Goal: Find specific fact: Find specific fact

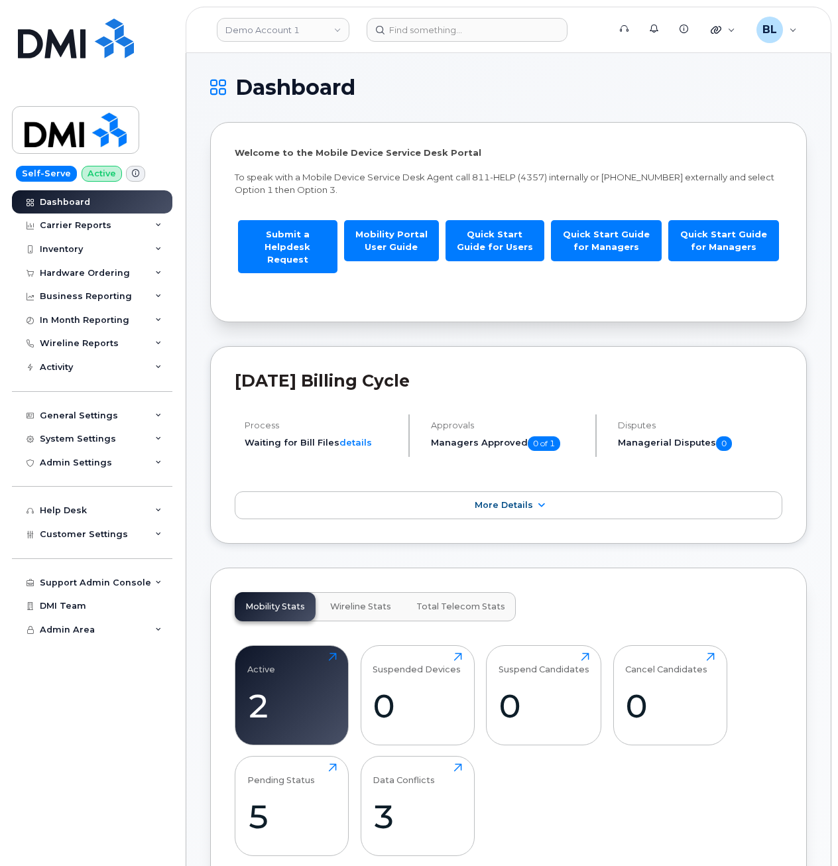
click at [286, 42] on div "Demo Account 1" at bounding box center [283, 30] width 146 height 27
click at [293, 38] on link "Demo Account 1" at bounding box center [283, 30] width 133 height 24
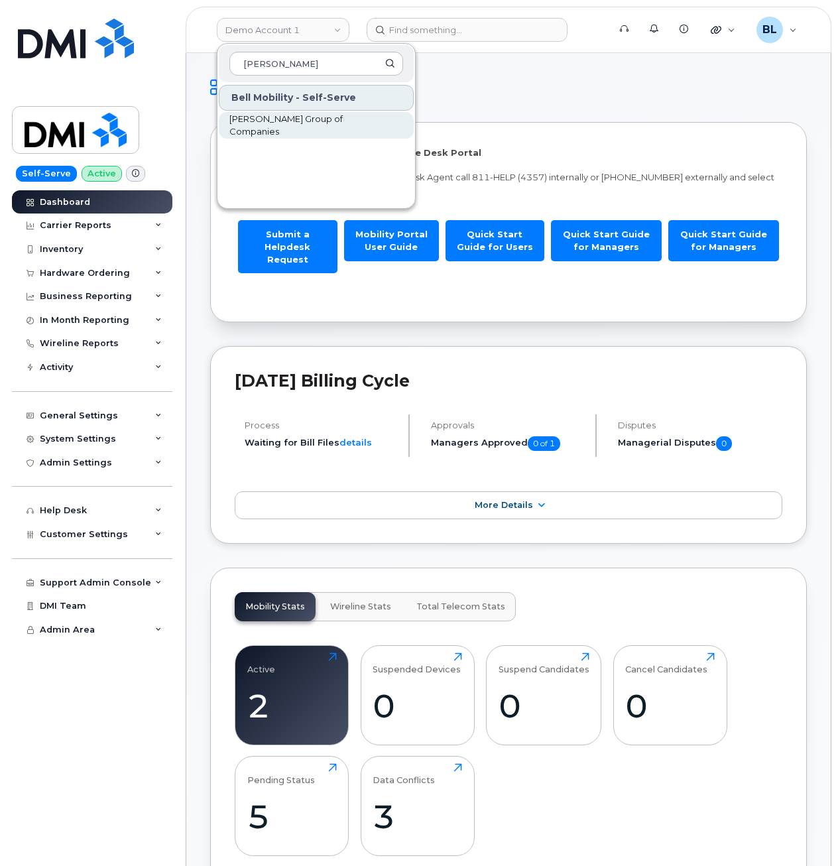
type input "[PERSON_NAME]"
click at [370, 127] on link "[PERSON_NAME] Group of Companies" at bounding box center [316, 125] width 195 height 27
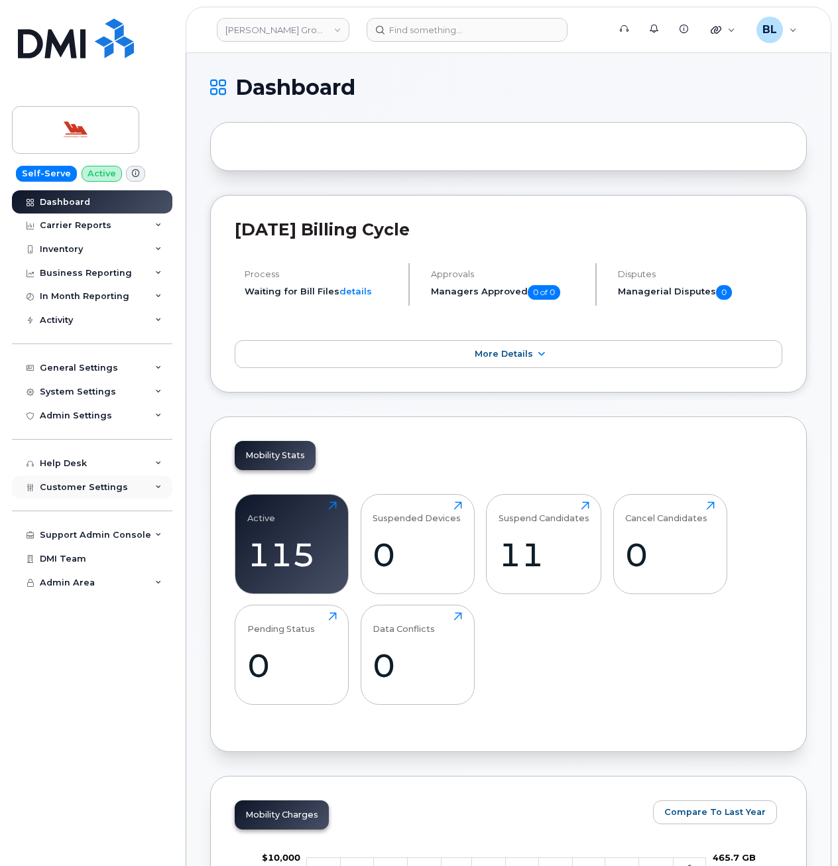
click at [121, 495] on div "Customer Settings" at bounding box center [92, 488] width 161 height 24
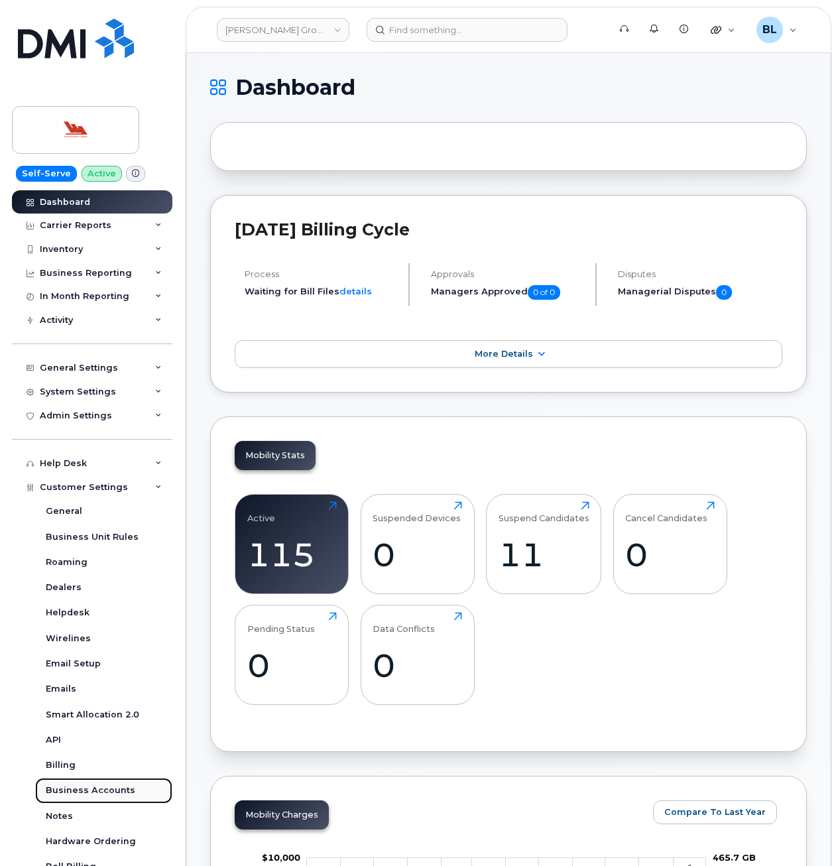
click at [103, 793] on div "Business Accounts" at bounding box center [91, 791] width 90 height 12
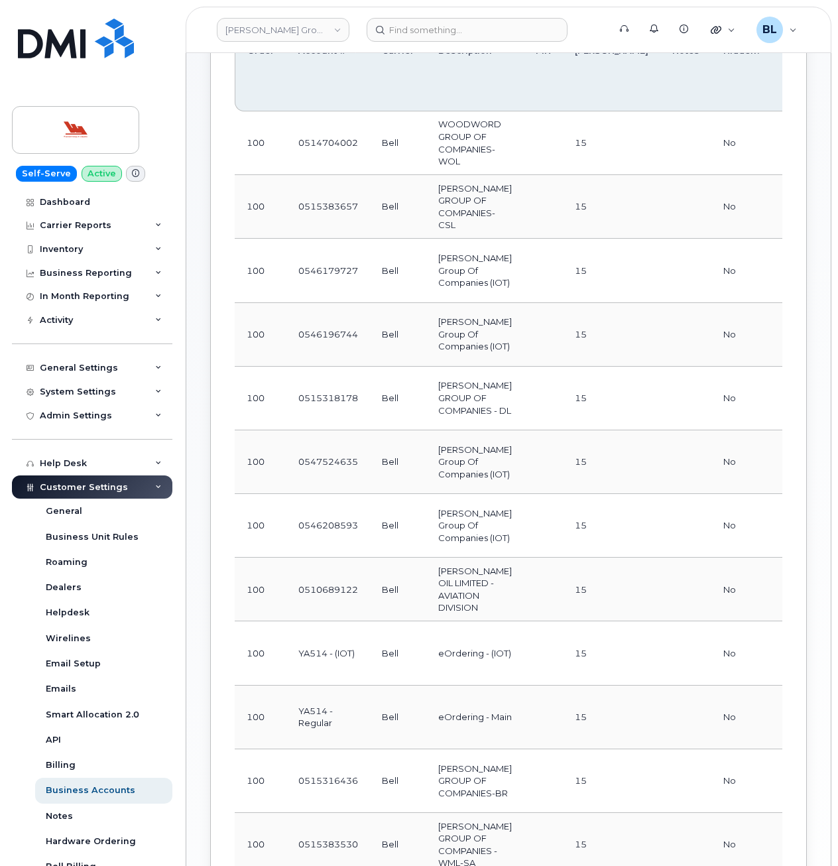
scroll to position [478, 0]
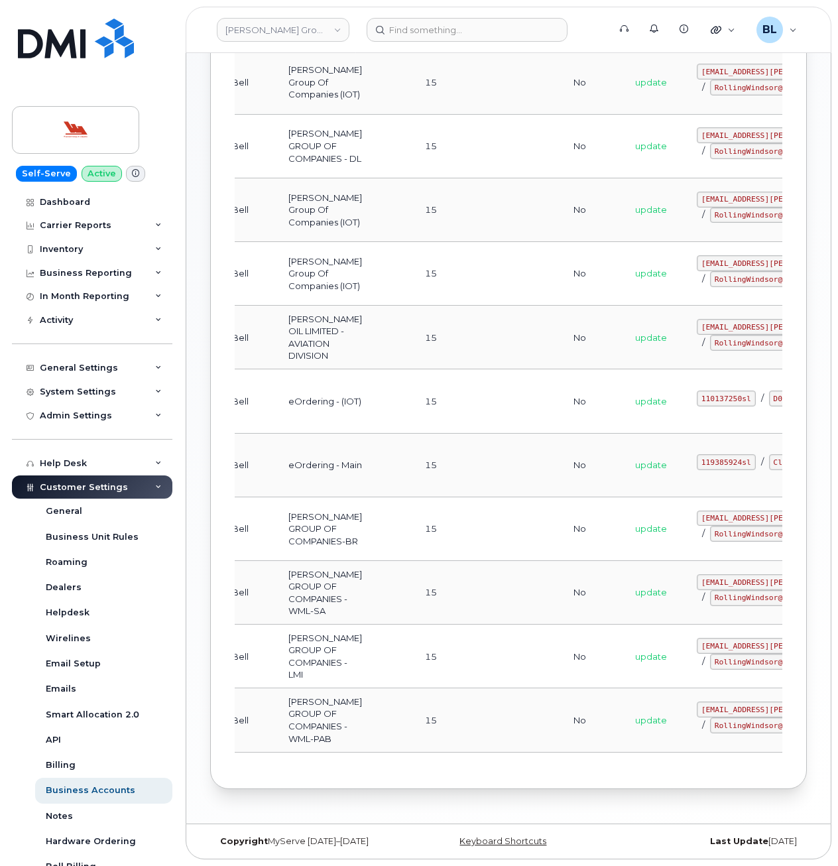
drag, startPoint x: 594, startPoint y: 546, endPoint x: 641, endPoint y: 558, distance: 49.2
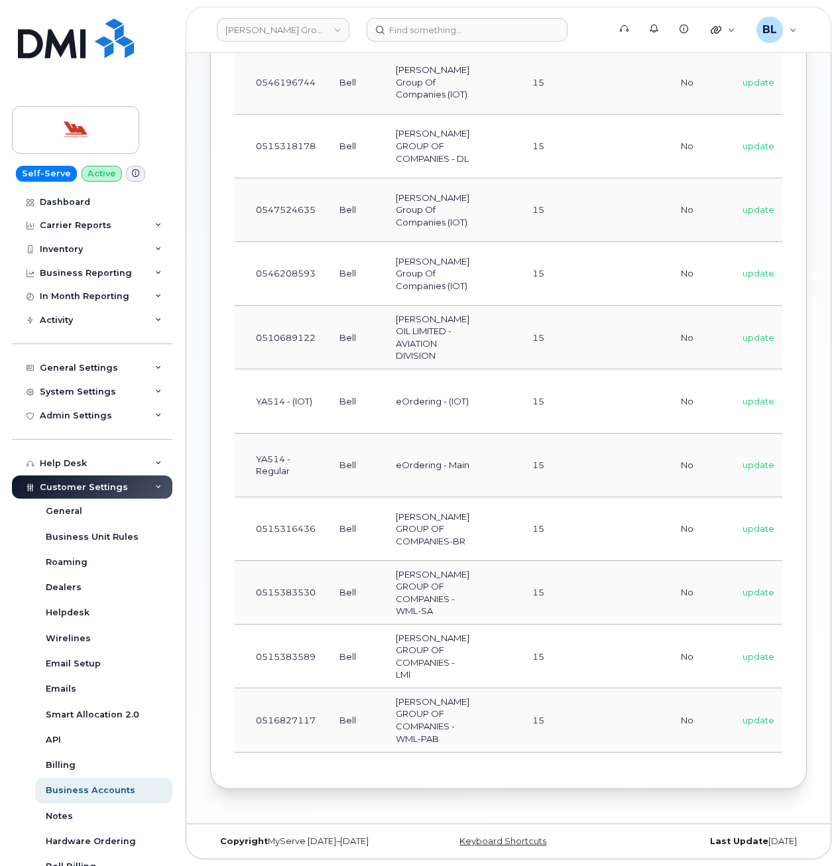
scroll to position [0, 0]
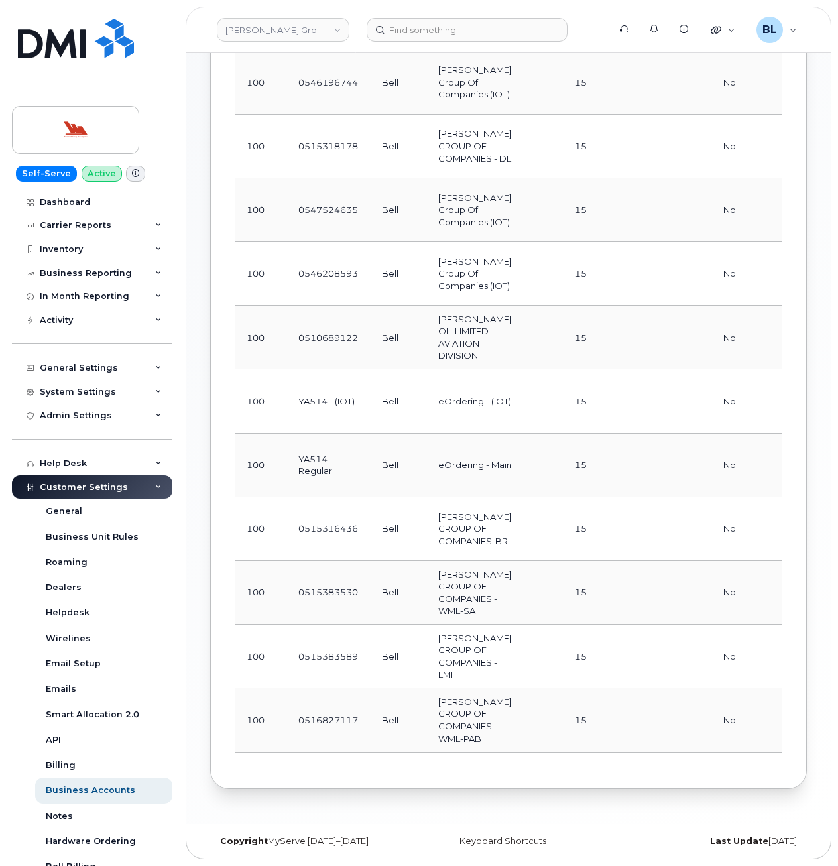
drag, startPoint x: 608, startPoint y: 555, endPoint x: 487, endPoint y: 545, distance: 121.1
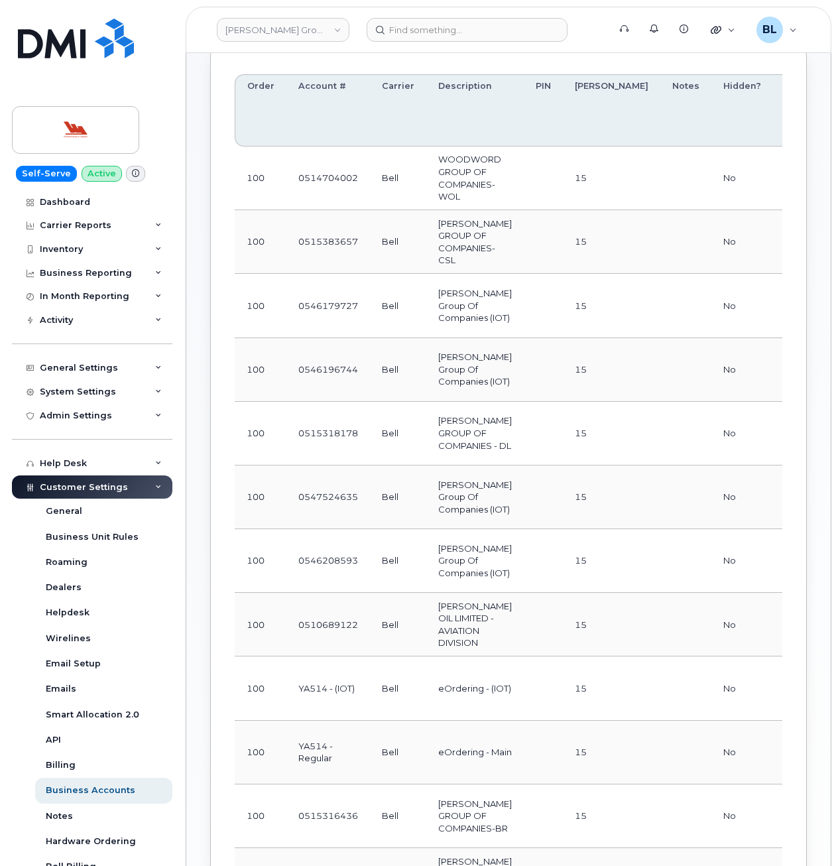
scroll to position [124, 0]
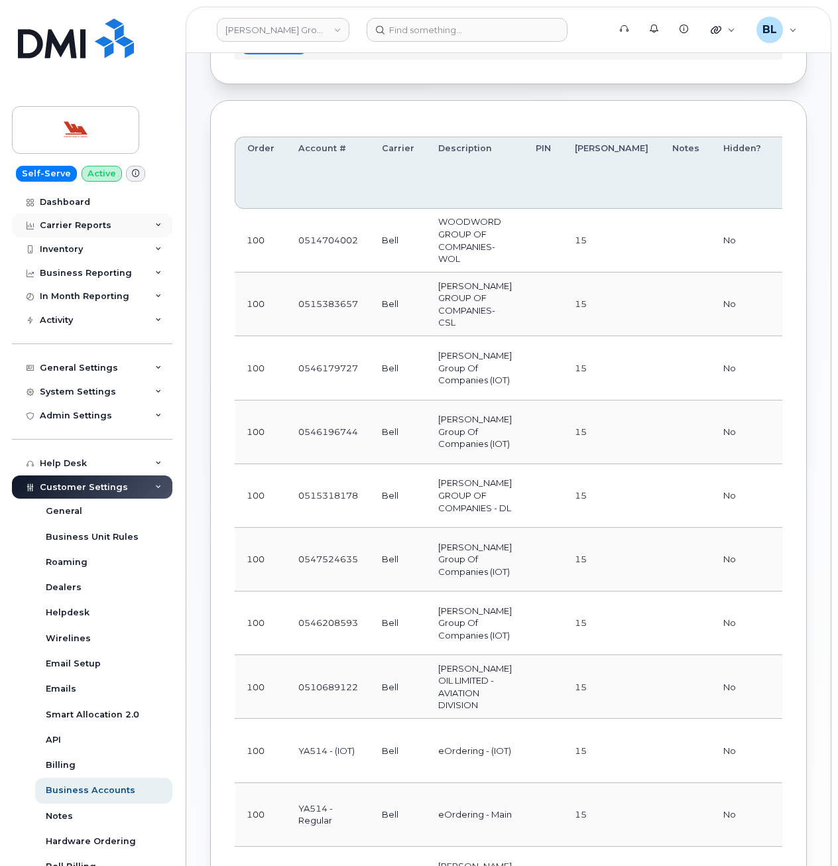
click at [121, 224] on div "Carrier Reports" at bounding box center [92, 226] width 161 height 24
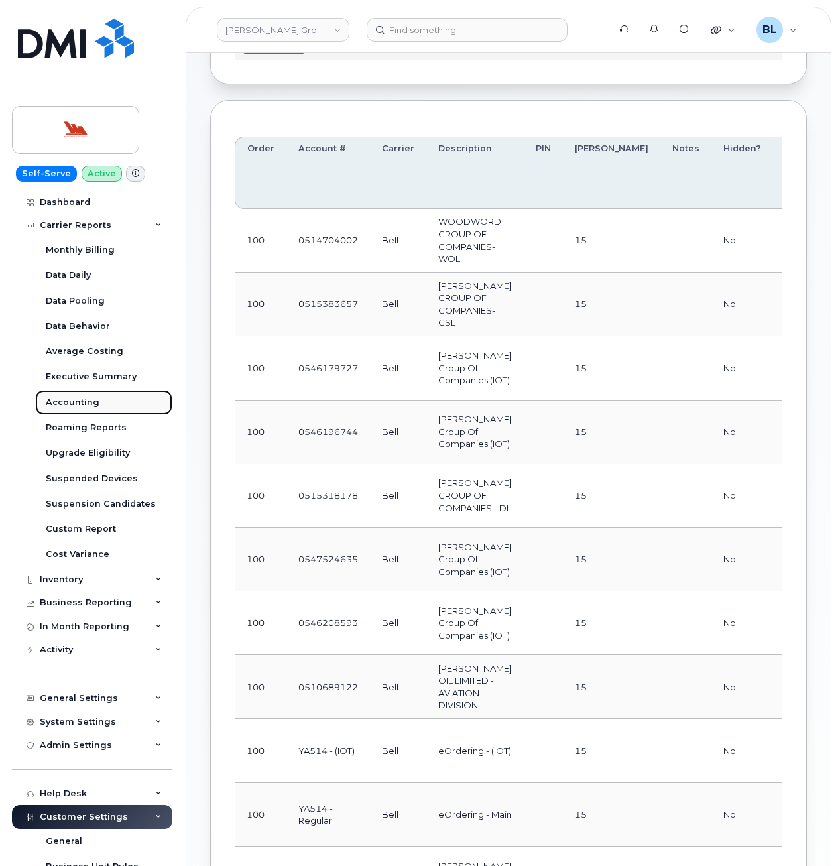
drag, startPoint x: 111, startPoint y: 401, endPoint x: 116, endPoint y: 397, distance: 7.1
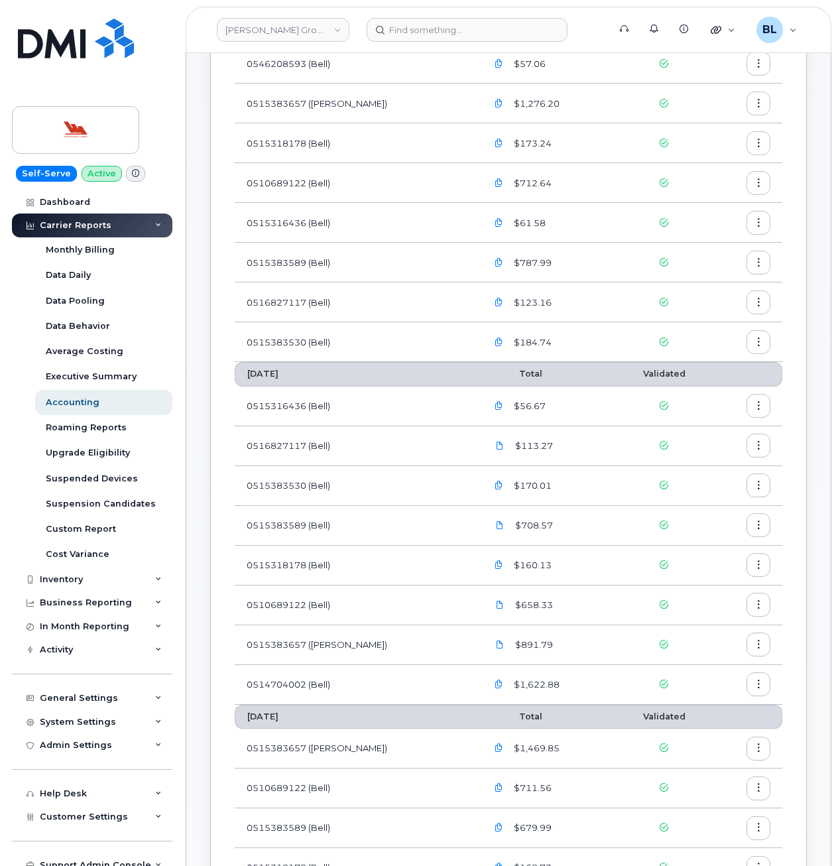
scroll to position [354, 0]
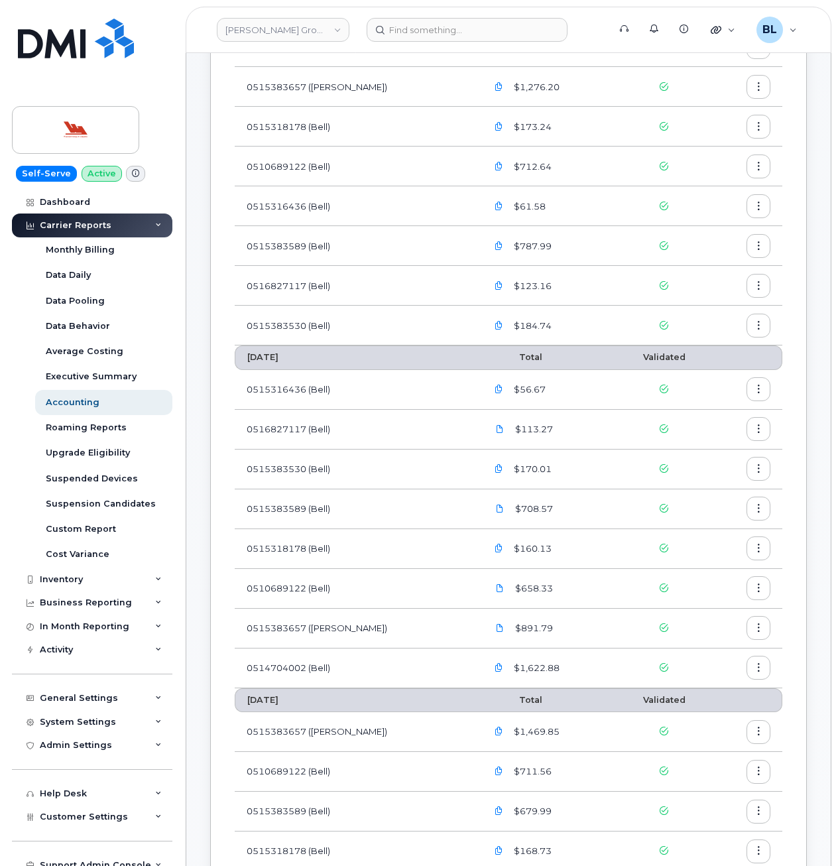
click at [352, 530] on td "0515318178 (Bell)" at bounding box center [355, 549] width 241 height 40
click at [395, 476] on td "0515383530 (Bell)" at bounding box center [355, 470] width 241 height 40
click at [365, 562] on td "0515318178 (Bell)" at bounding box center [355, 549] width 241 height 40
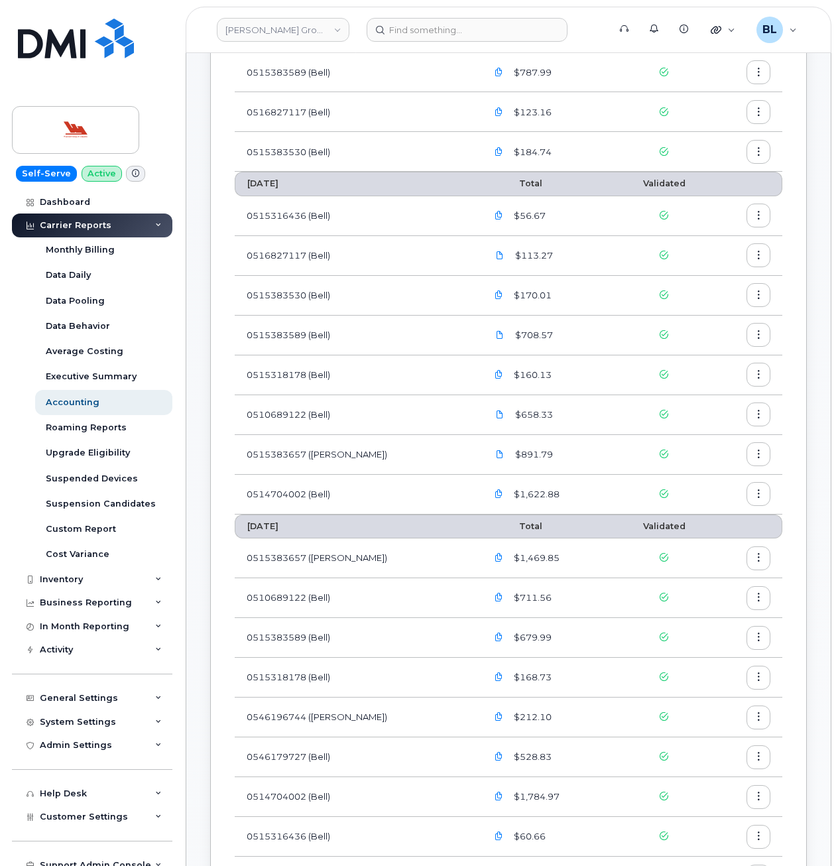
scroll to position [401, 0]
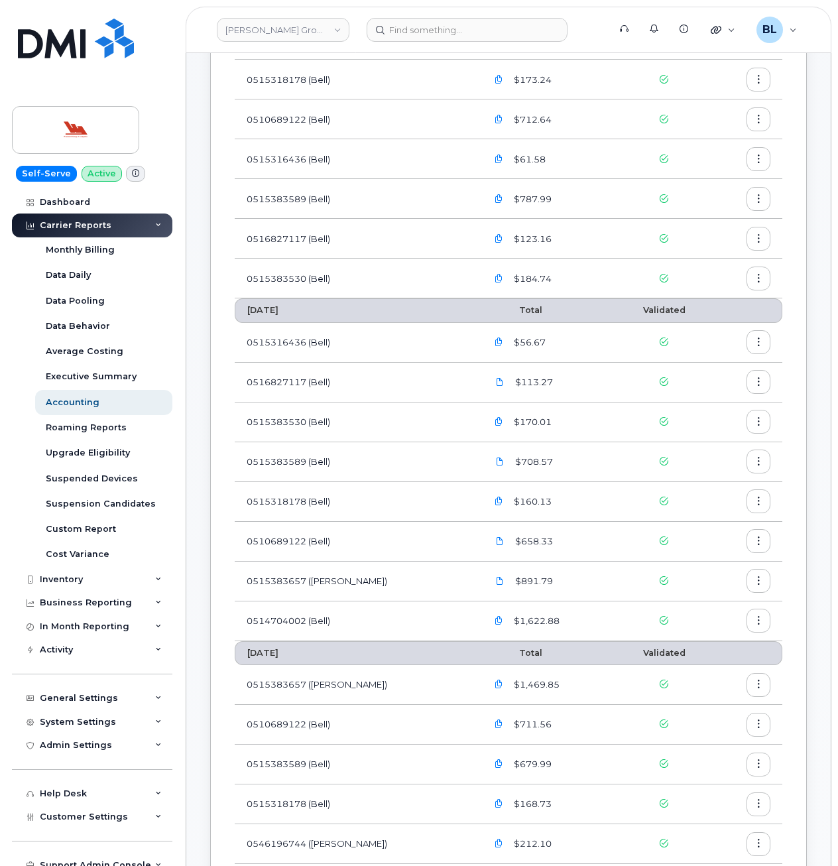
drag, startPoint x: 406, startPoint y: 235, endPoint x: 397, endPoint y: 337, distance: 102.5
click at [406, 235] on td "0516827117 (Bell)" at bounding box center [355, 239] width 241 height 40
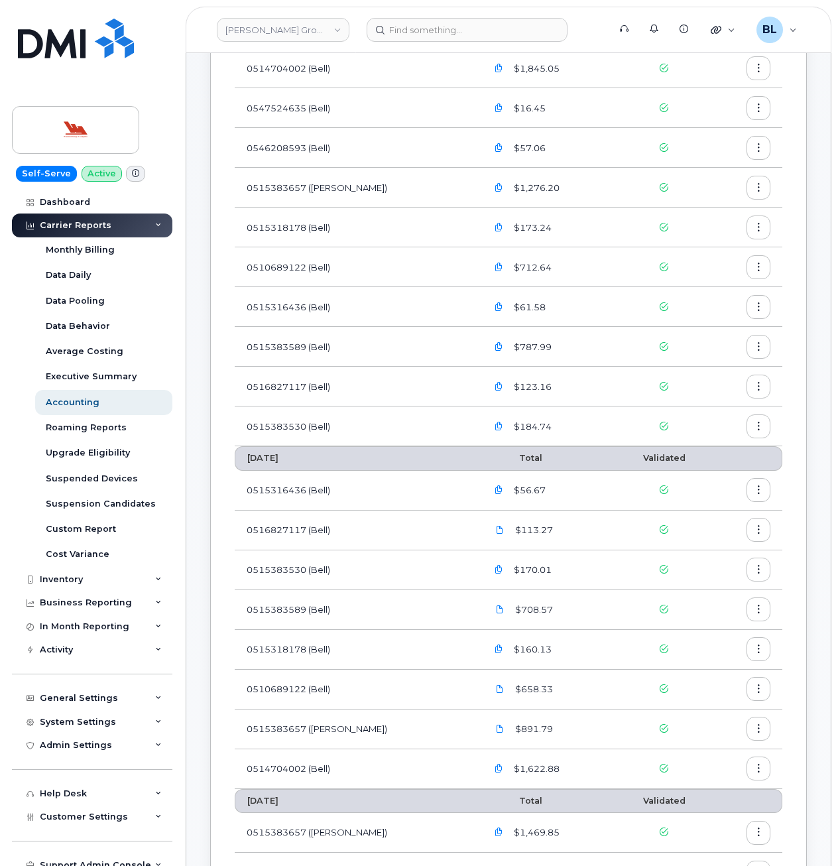
scroll to position [354, 0]
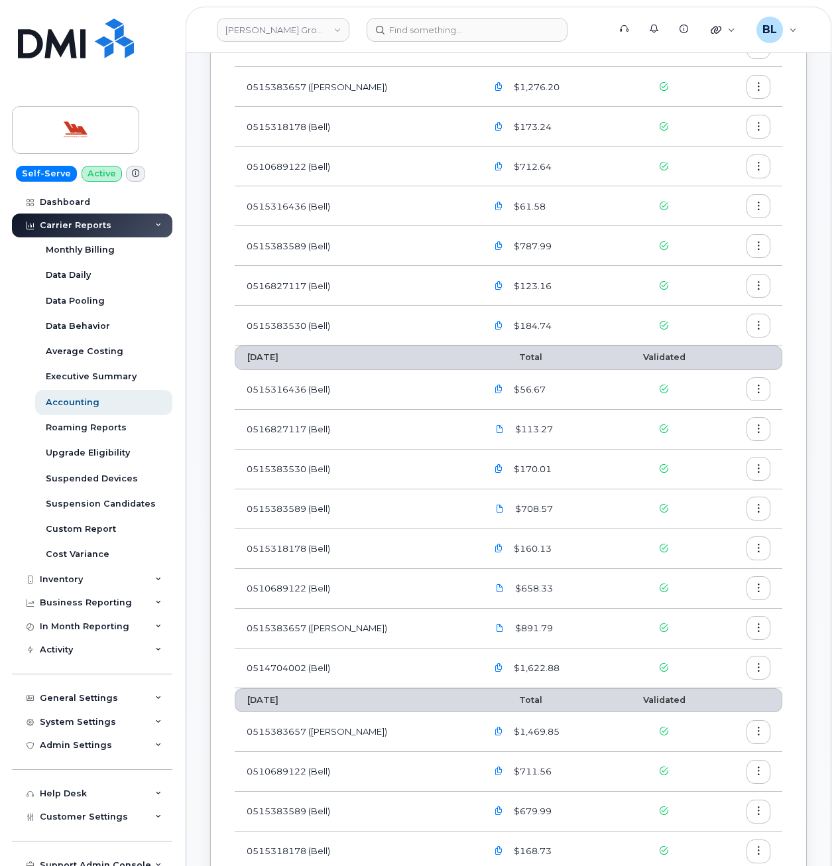
click at [322, 566] on td "0515318178 (Bell)" at bounding box center [355, 549] width 241 height 40
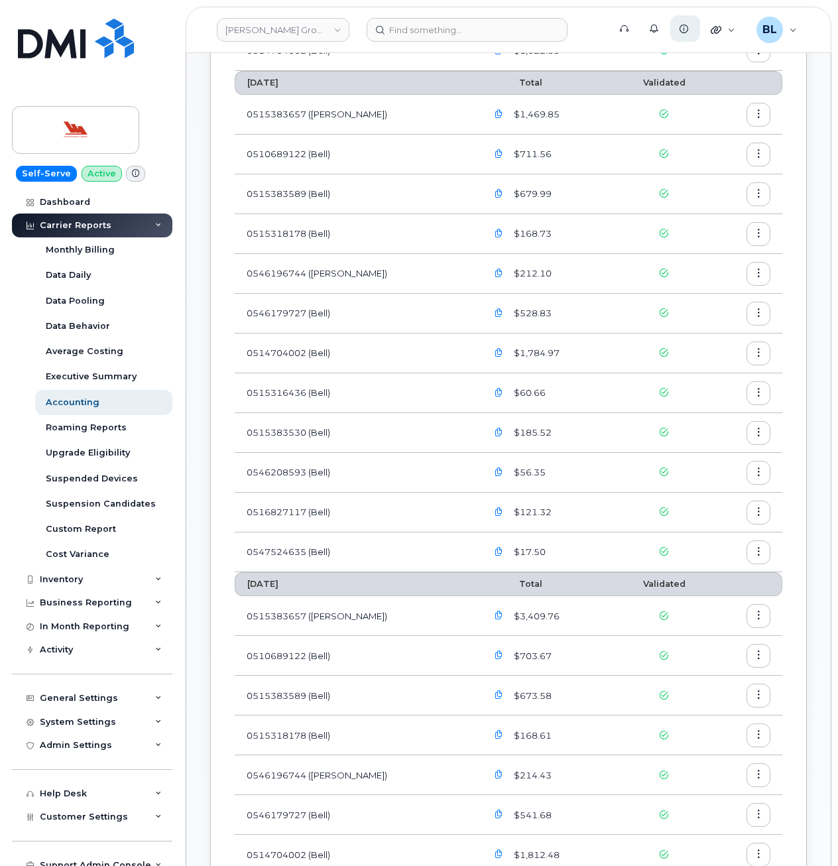
scroll to position [389, 0]
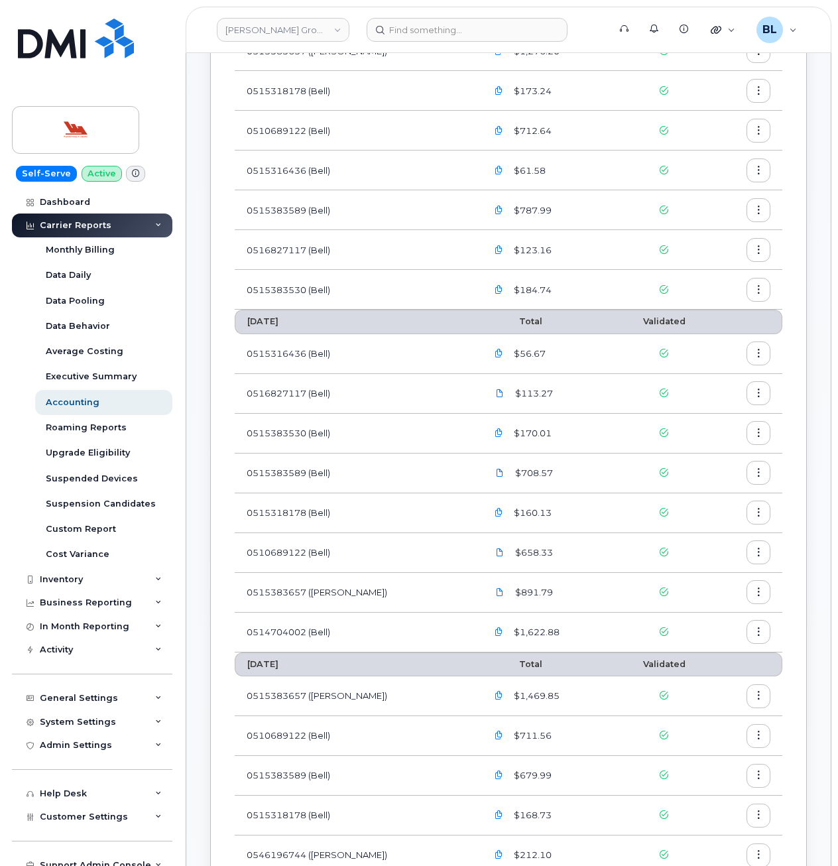
click at [260, 561] on td "0510689122 (Bell)" at bounding box center [355, 553] width 241 height 40
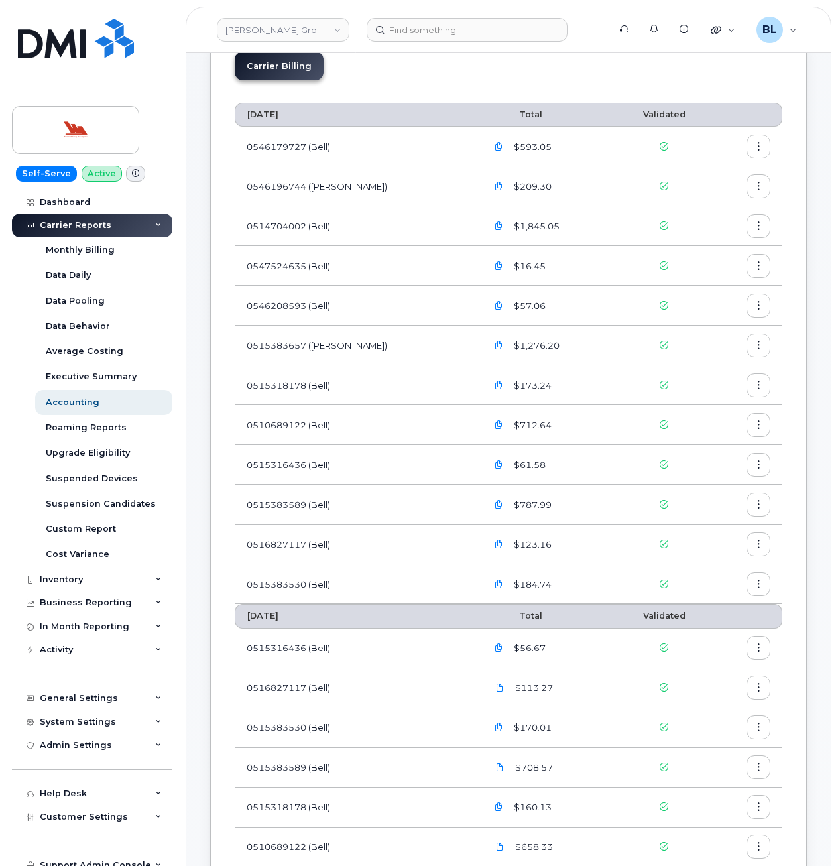
scroll to position [0, 0]
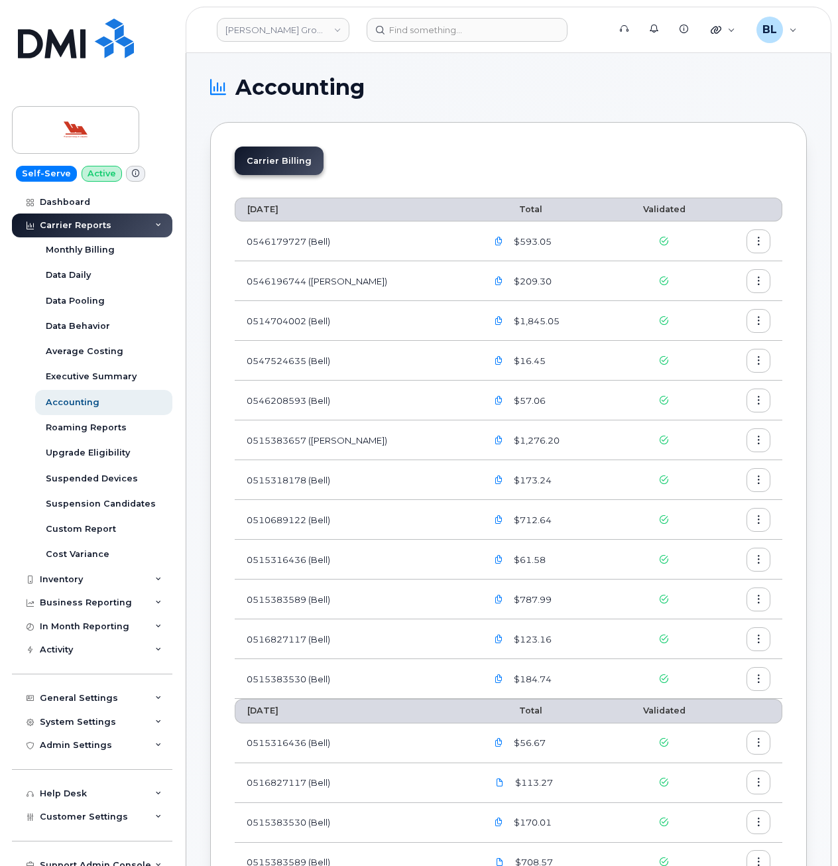
drag, startPoint x: 341, startPoint y: 507, endPoint x: 351, endPoint y: 503, distance: 10.7
click at [346, 504] on td "0510689122 (Bell)" at bounding box center [355, 520] width 241 height 40
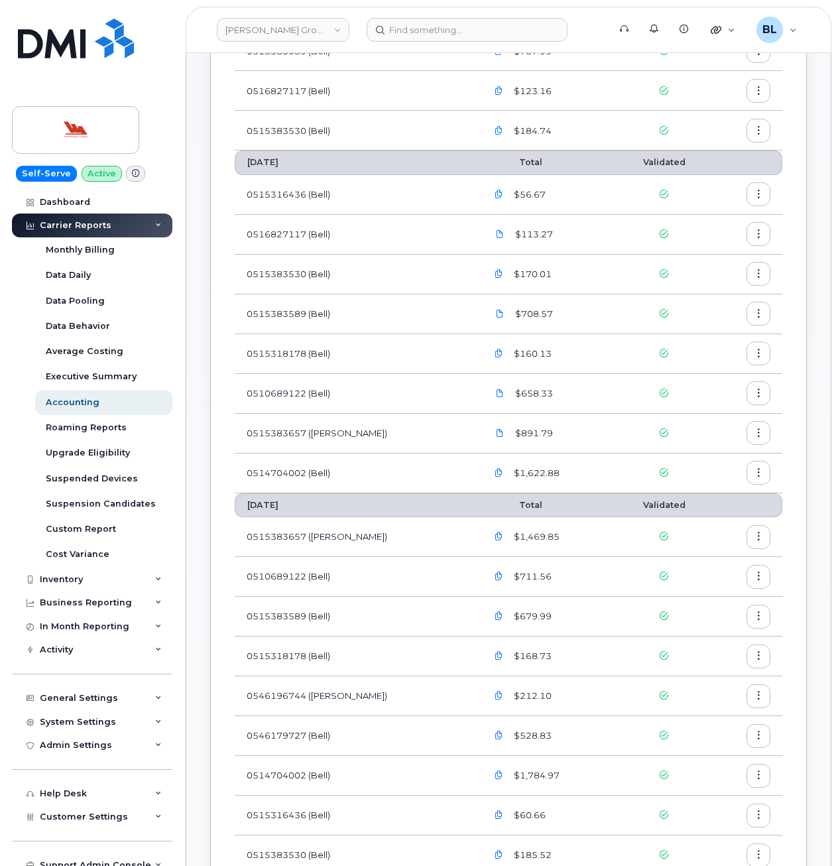
click at [397, 459] on td "0514704002 (Bell)" at bounding box center [355, 474] width 241 height 40
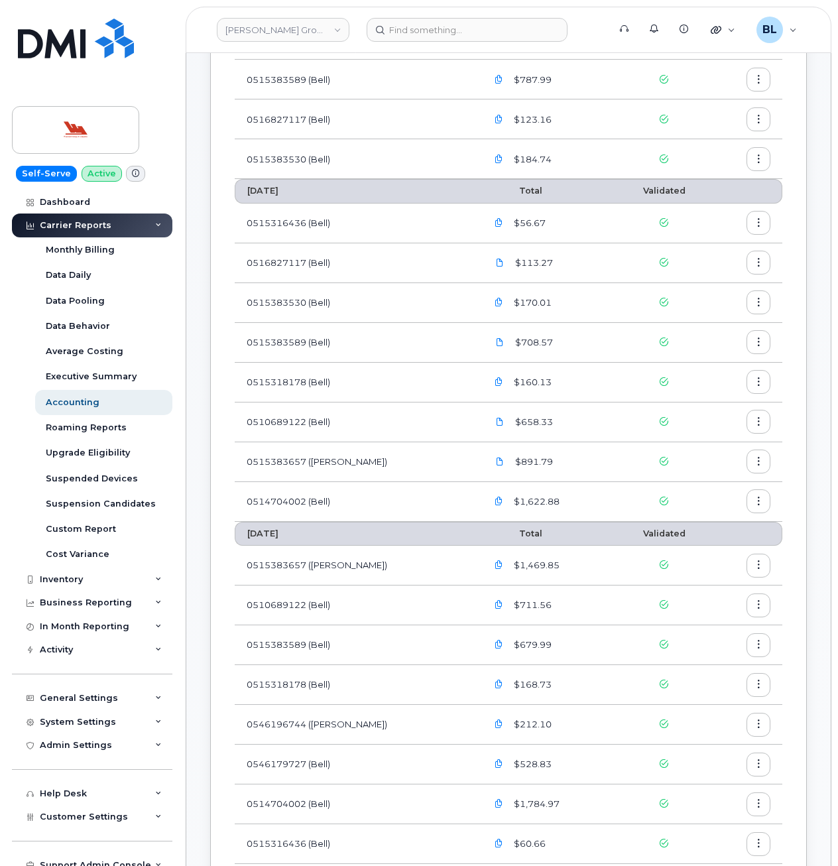
scroll to position [0, 0]
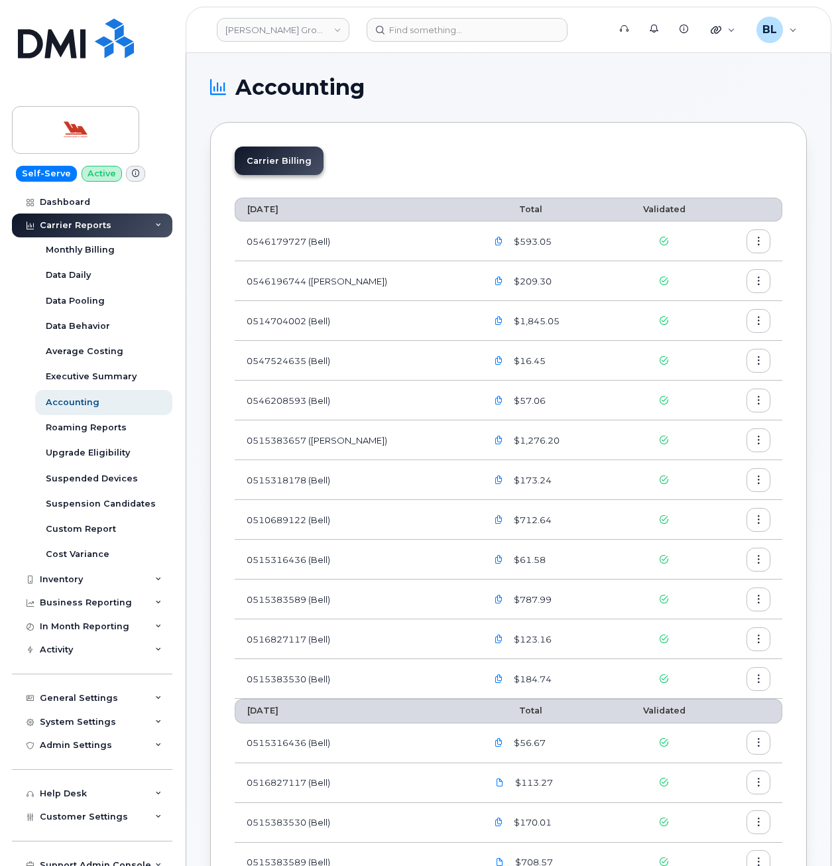
click at [391, 515] on td "0510689122 (Bell)" at bounding box center [355, 520] width 241 height 40
drag, startPoint x: 279, startPoint y: 442, endPoint x: 303, endPoint y: 442, distance: 23.9
click at [303, 442] on td "0515383657 (Bell)" at bounding box center [355, 441] width 241 height 40
drag, startPoint x: 303, startPoint y: 442, endPoint x: 283, endPoint y: 446, distance: 20.8
click at [283, 446] on td "0515383657 (Bell)" at bounding box center [355, 441] width 241 height 40
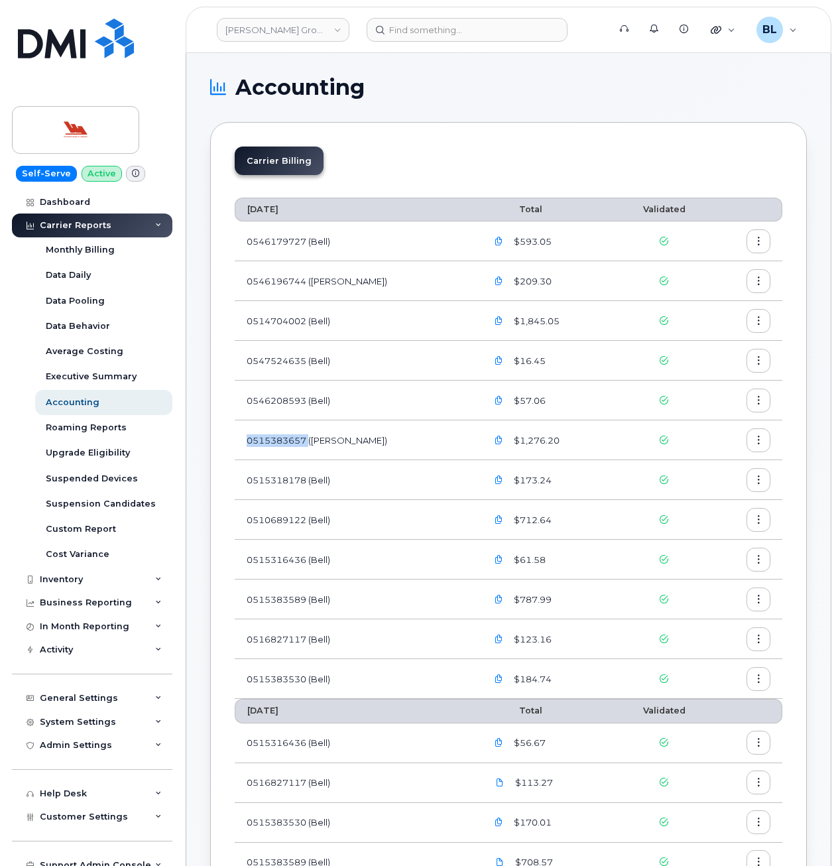
click at [283, 446] on td "0515383657 (Bell)" at bounding box center [355, 441] width 241 height 40
click at [251, 439] on td "0515383657 (Bell)" at bounding box center [355, 441] width 241 height 40
drag, startPoint x: 252, startPoint y: 441, endPoint x: 307, endPoint y: 449, distance: 55.6
click at [307, 449] on td "0515383657 (Bell)" at bounding box center [355, 441] width 241 height 40
copy td "515383657"
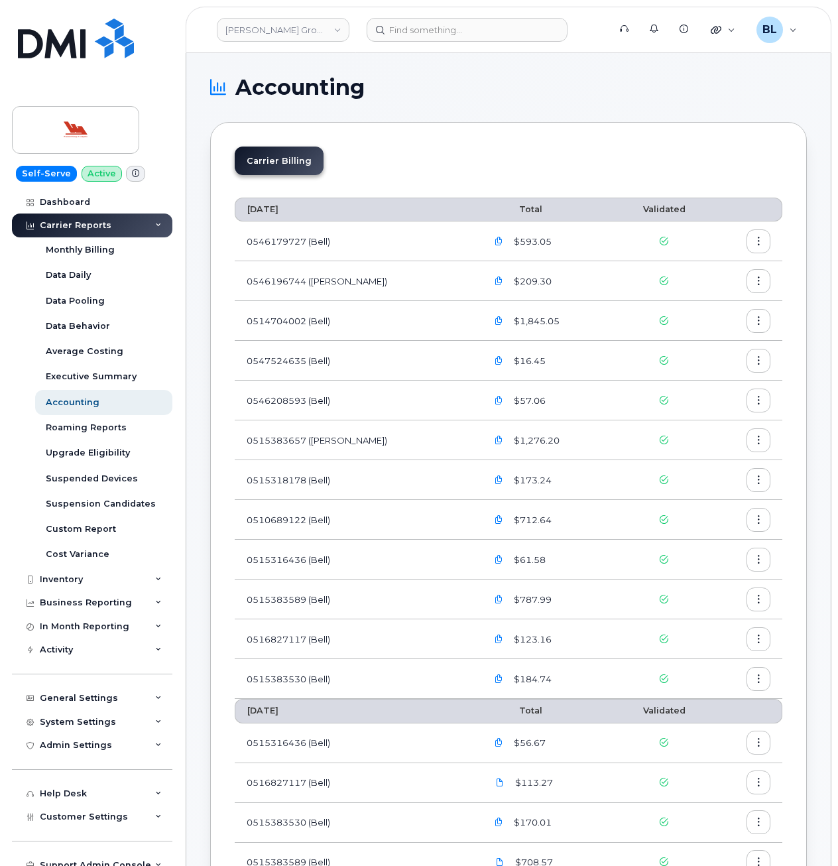
drag, startPoint x: 307, startPoint y: 449, endPoint x: 379, endPoint y: 260, distance: 202.2
click at [379, 260] on td "0546179727 (Bell)" at bounding box center [355, 242] width 241 height 40
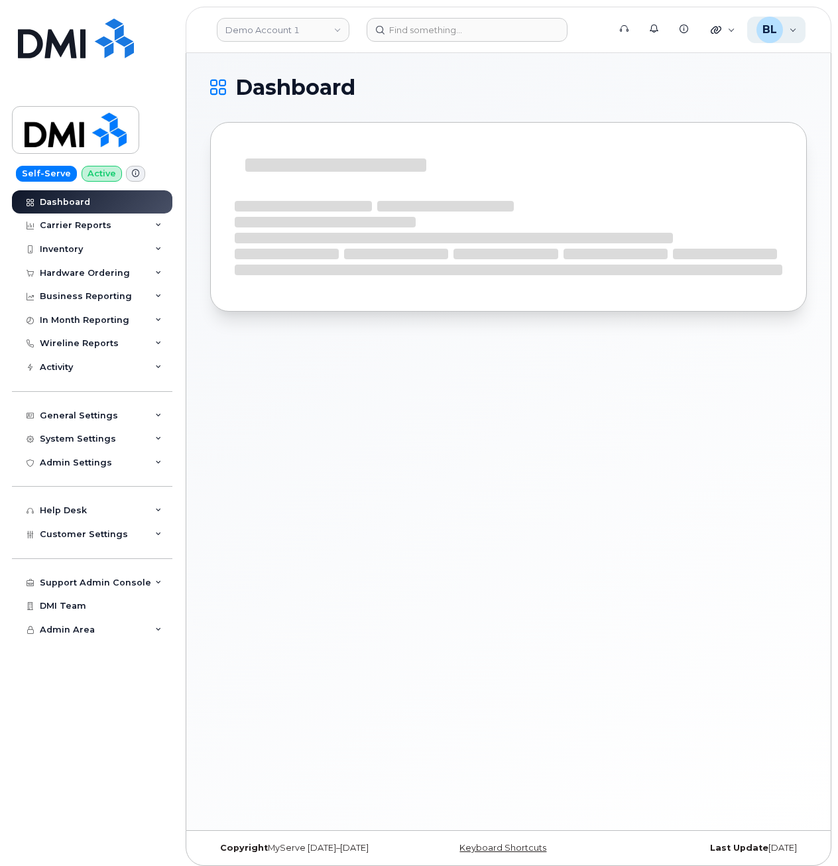
click at [766, 26] on span "BL" at bounding box center [770, 30] width 15 height 16
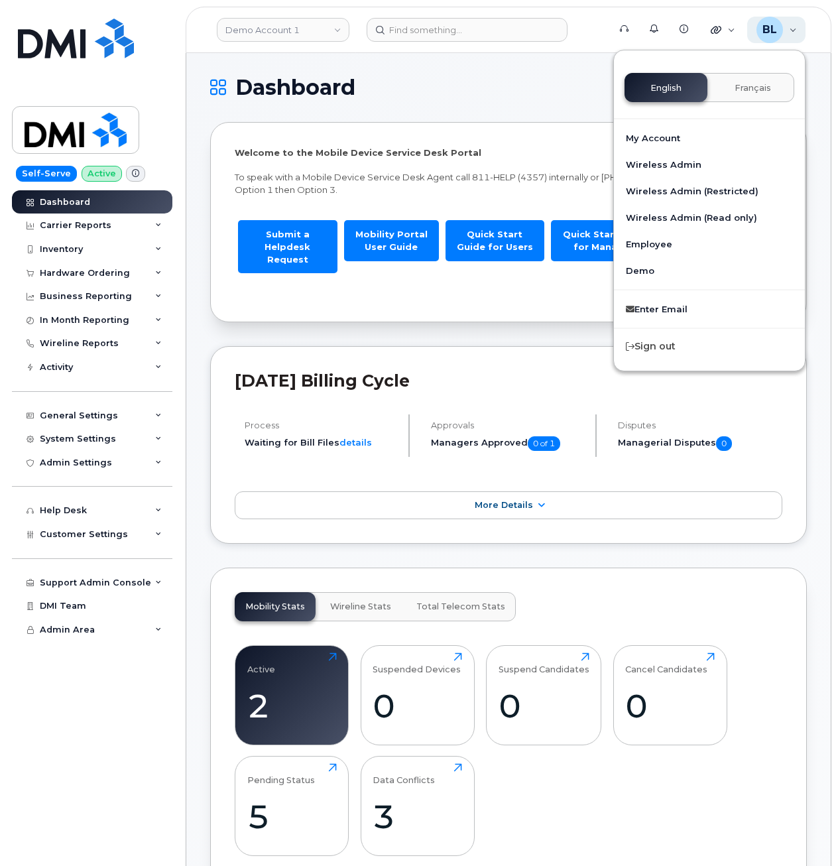
click at [766, 26] on span "BL" at bounding box center [770, 30] width 15 height 16
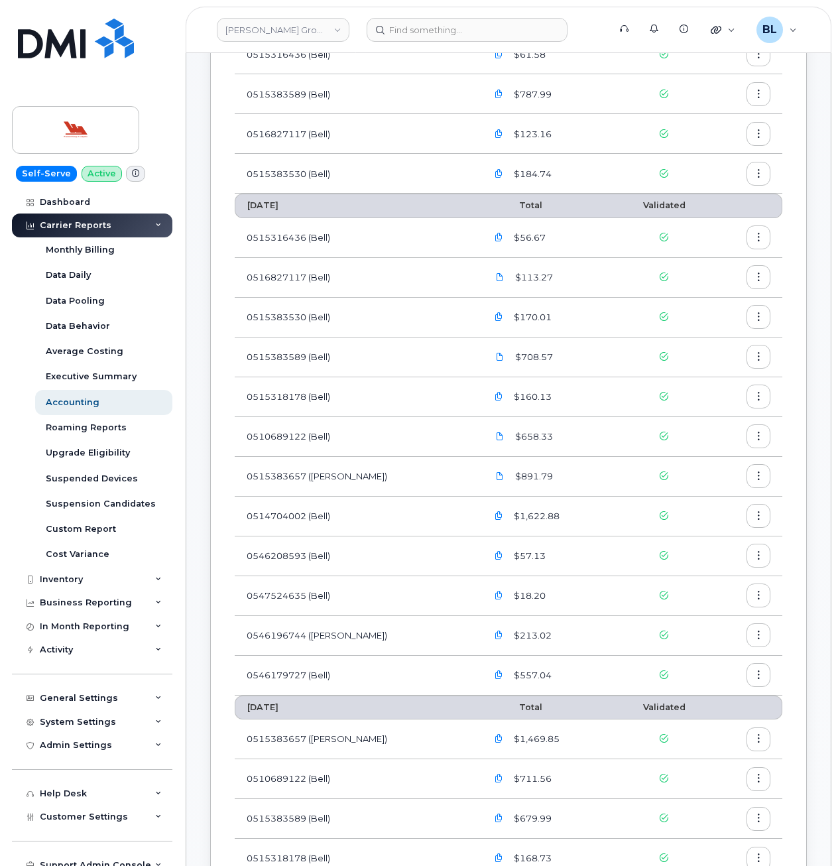
scroll to position [531, 0]
